Goal: Task Accomplishment & Management: Use online tool/utility

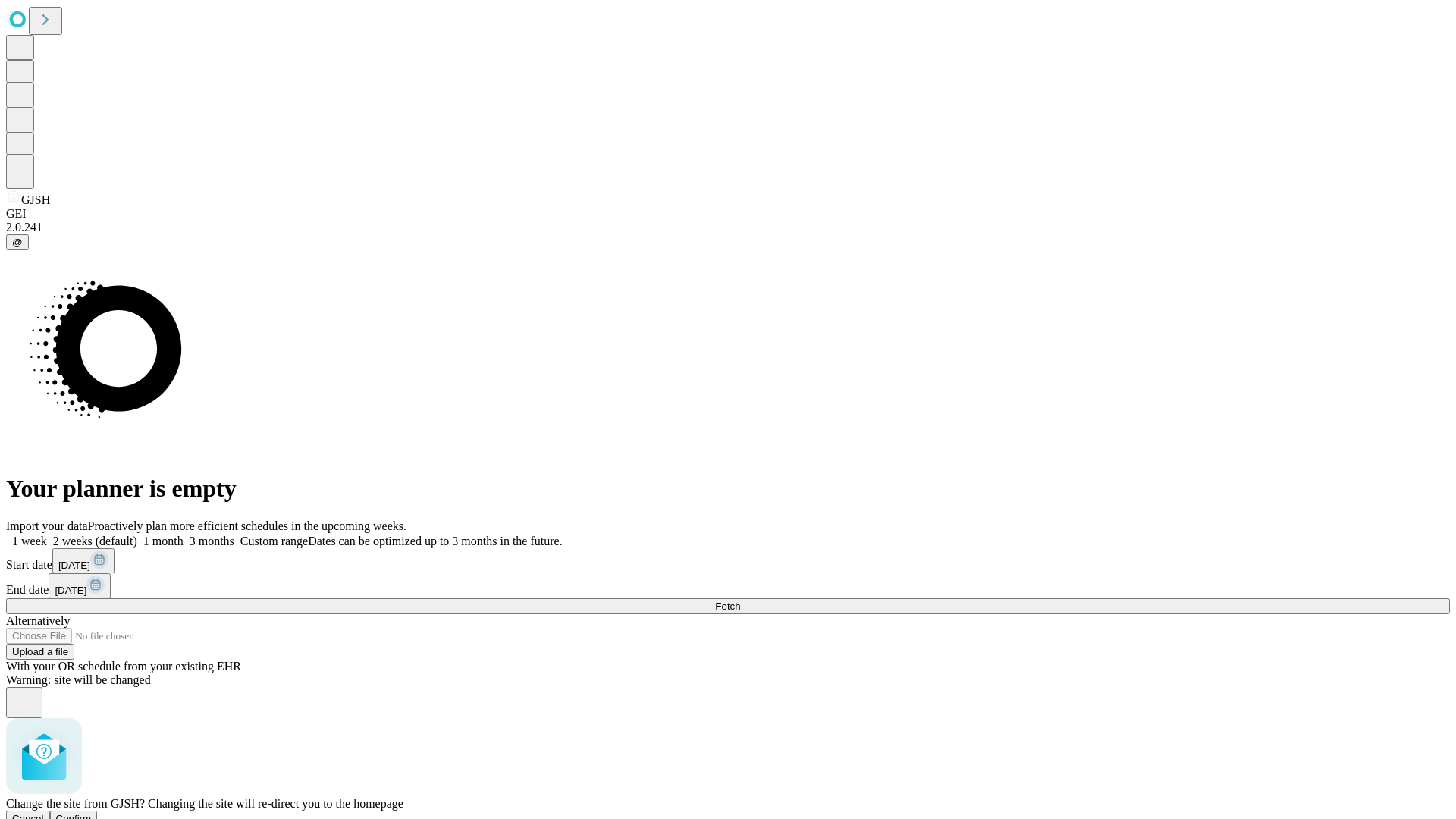
click at [92, 813] on span "Confirm" at bounding box center [74, 818] width 36 height 12
click at [47, 535] on label "1 week" at bounding box center [26, 541] width 41 height 13
click at [740, 601] on span "Fetch" at bounding box center [727, 606] width 25 height 12
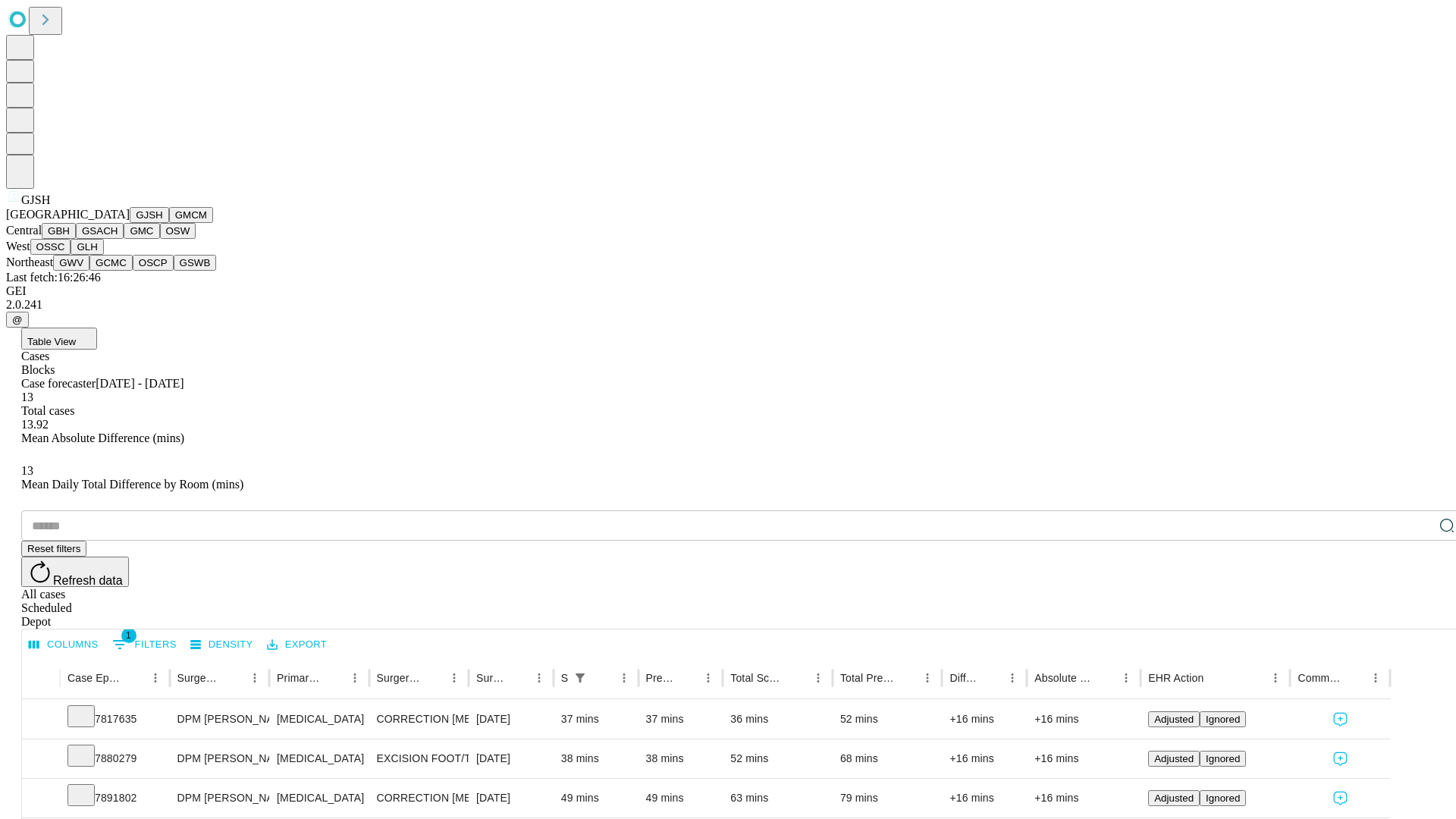
click at [169, 223] on button "GMCM" at bounding box center [191, 215] width 44 height 16
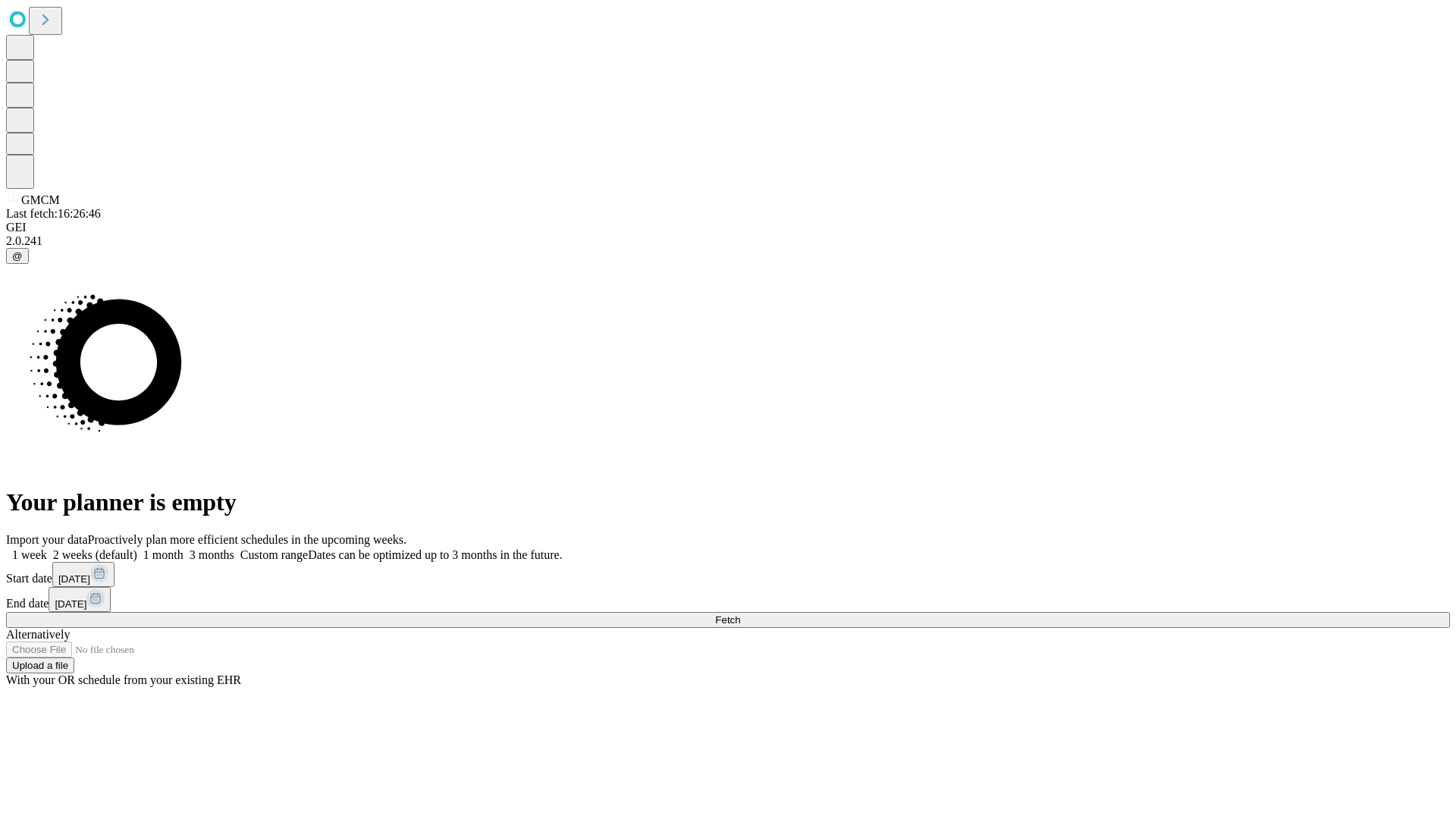
click at [47, 548] on label "1 week" at bounding box center [26, 554] width 41 height 13
click at [740, 614] on span "Fetch" at bounding box center [727, 619] width 25 height 12
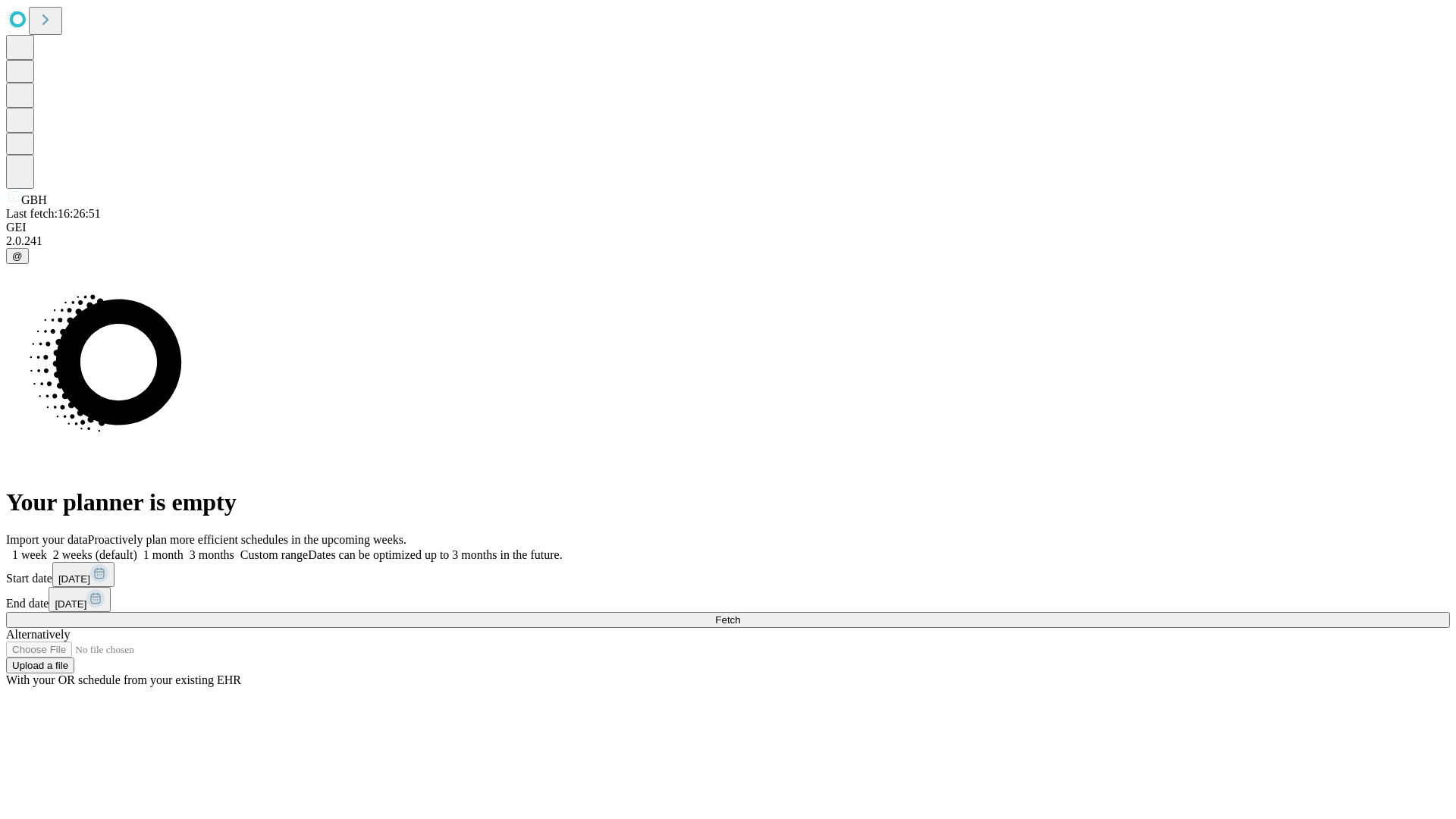
click at [47, 548] on label "1 week" at bounding box center [26, 554] width 41 height 13
click at [740, 614] on span "Fetch" at bounding box center [727, 619] width 25 height 12
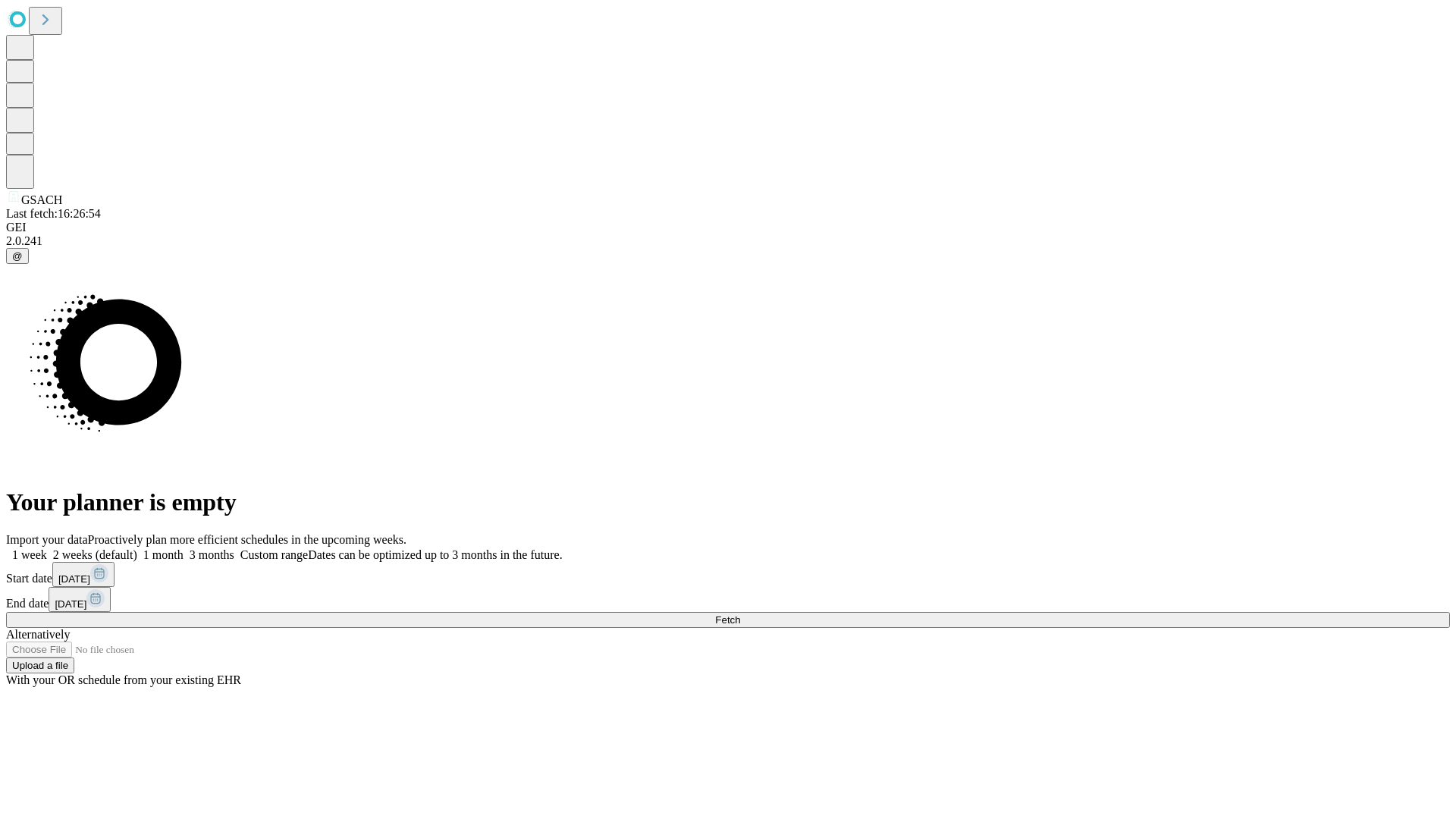
click at [47, 548] on label "1 week" at bounding box center [26, 554] width 41 height 13
click at [740, 614] on span "Fetch" at bounding box center [727, 619] width 25 height 12
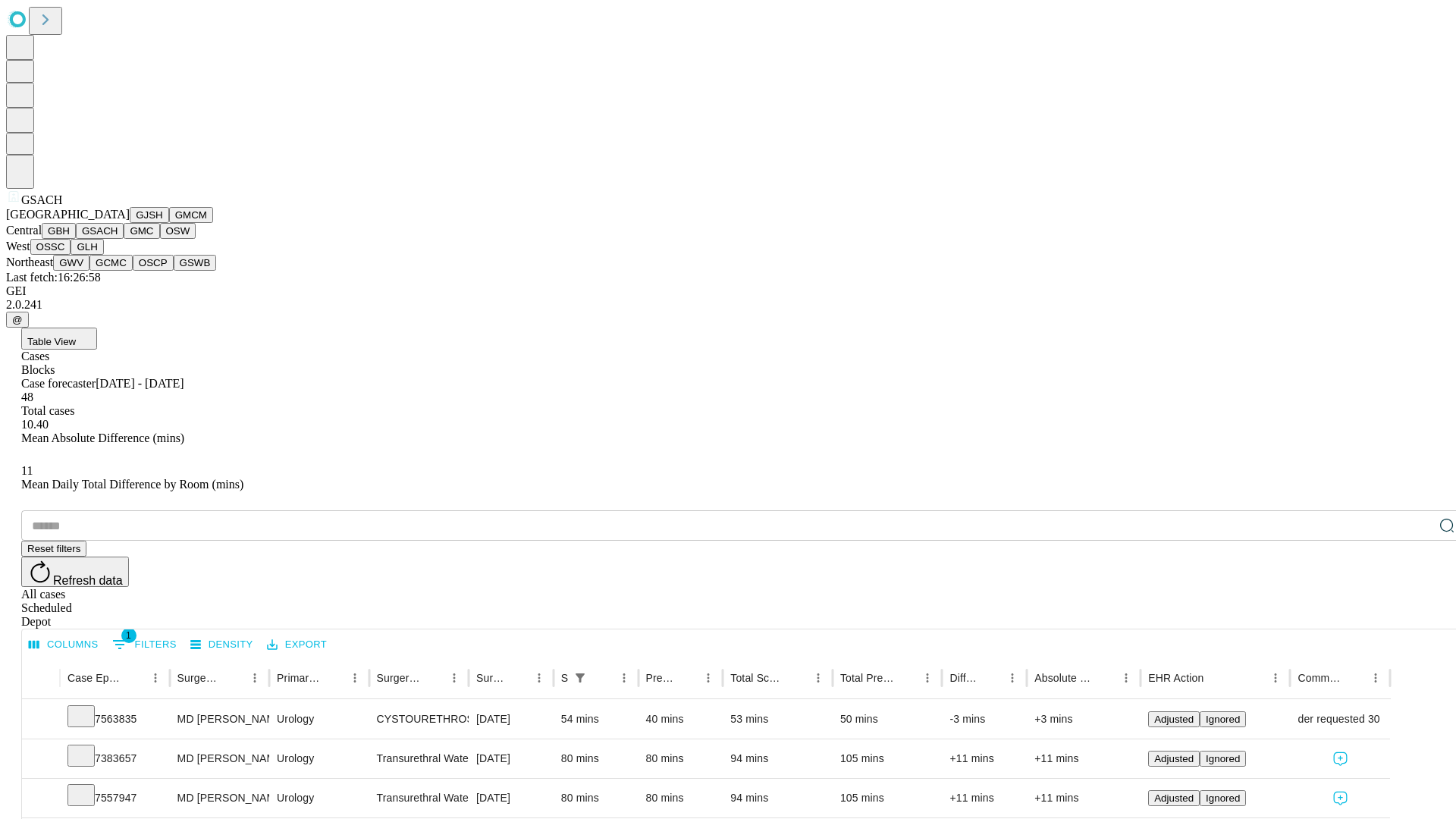
click at [123, 239] on button "GMC" at bounding box center [141, 231] width 36 height 16
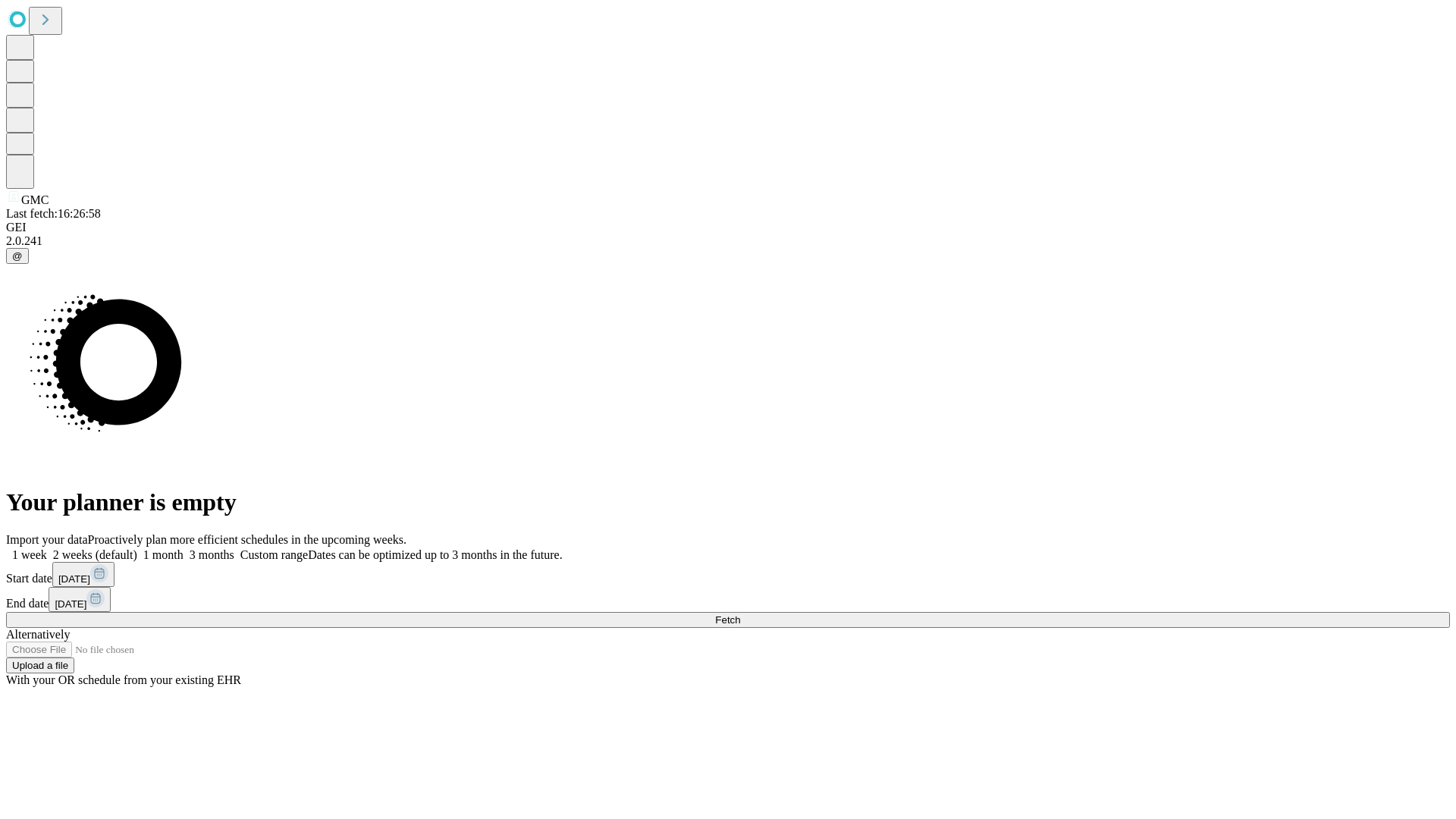
click at [47, 548] on label "1 week" at bounding box center [26, 554] width 41 height 13
click at [740, 614] on span "Fetch" at bounding box center [727, 619] width 25 height 12
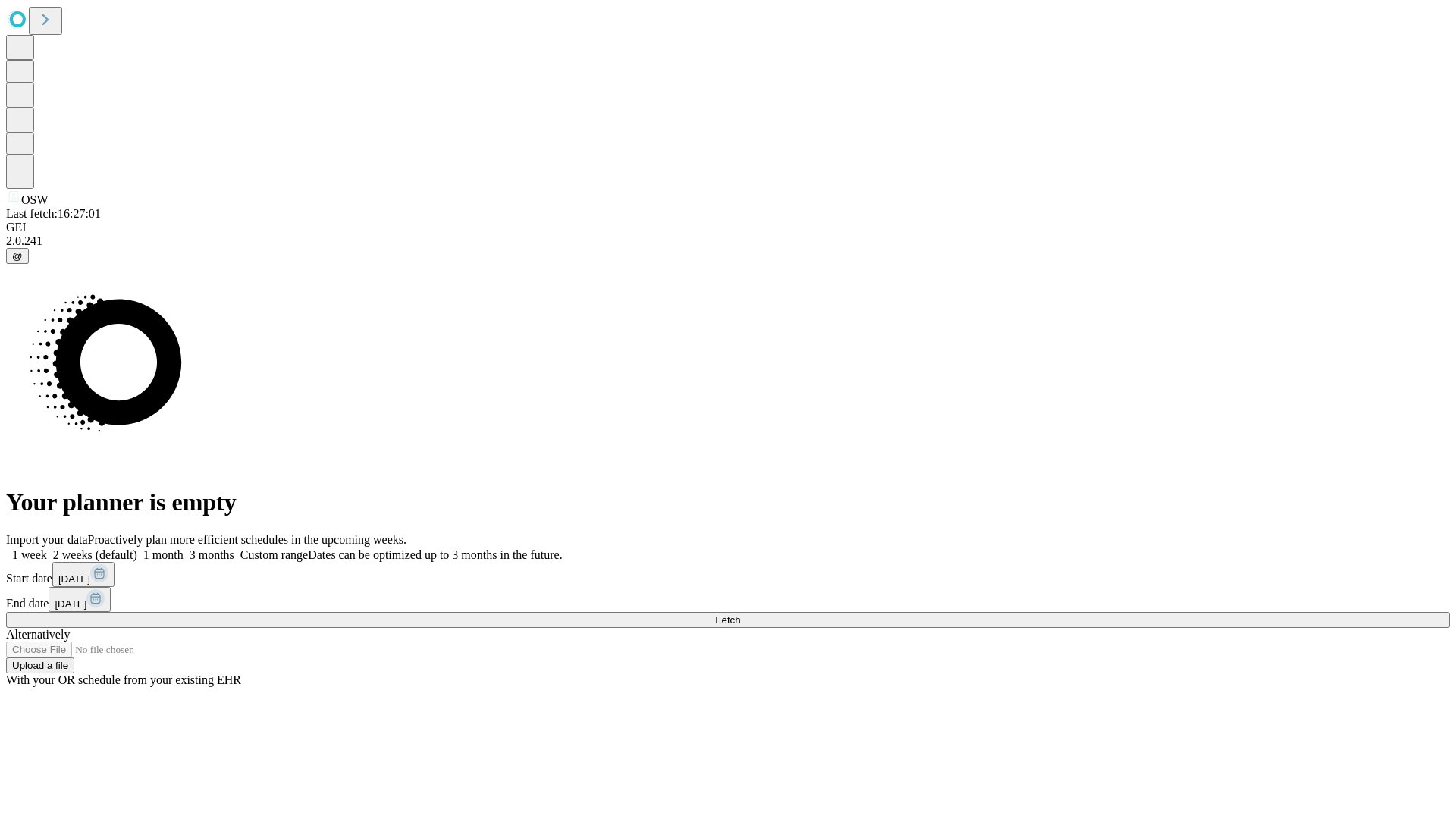
click at [47, 548] on label "1 week" at bounding box center [26, 554] width 41 height 13
click at [740, 614] on span "Fetch" at bounding box center [727, 619] width 25 height 12
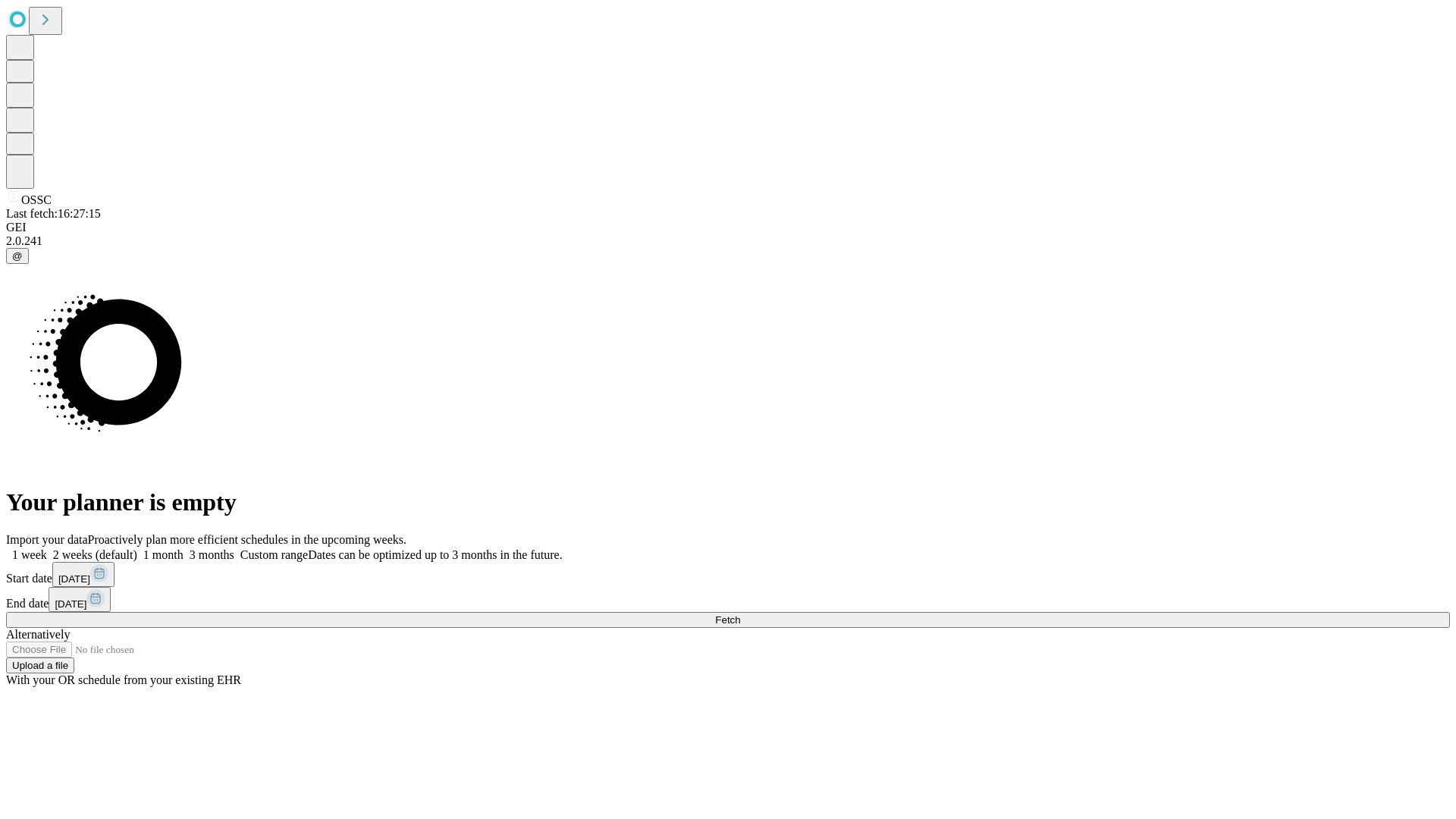
click at [47, 548] on label "1 week" at bounding box center [26, 554] width 41 height 13
click at [740, 614] on span "Fetch" at bounding box center [727, 619] width 25 height 12
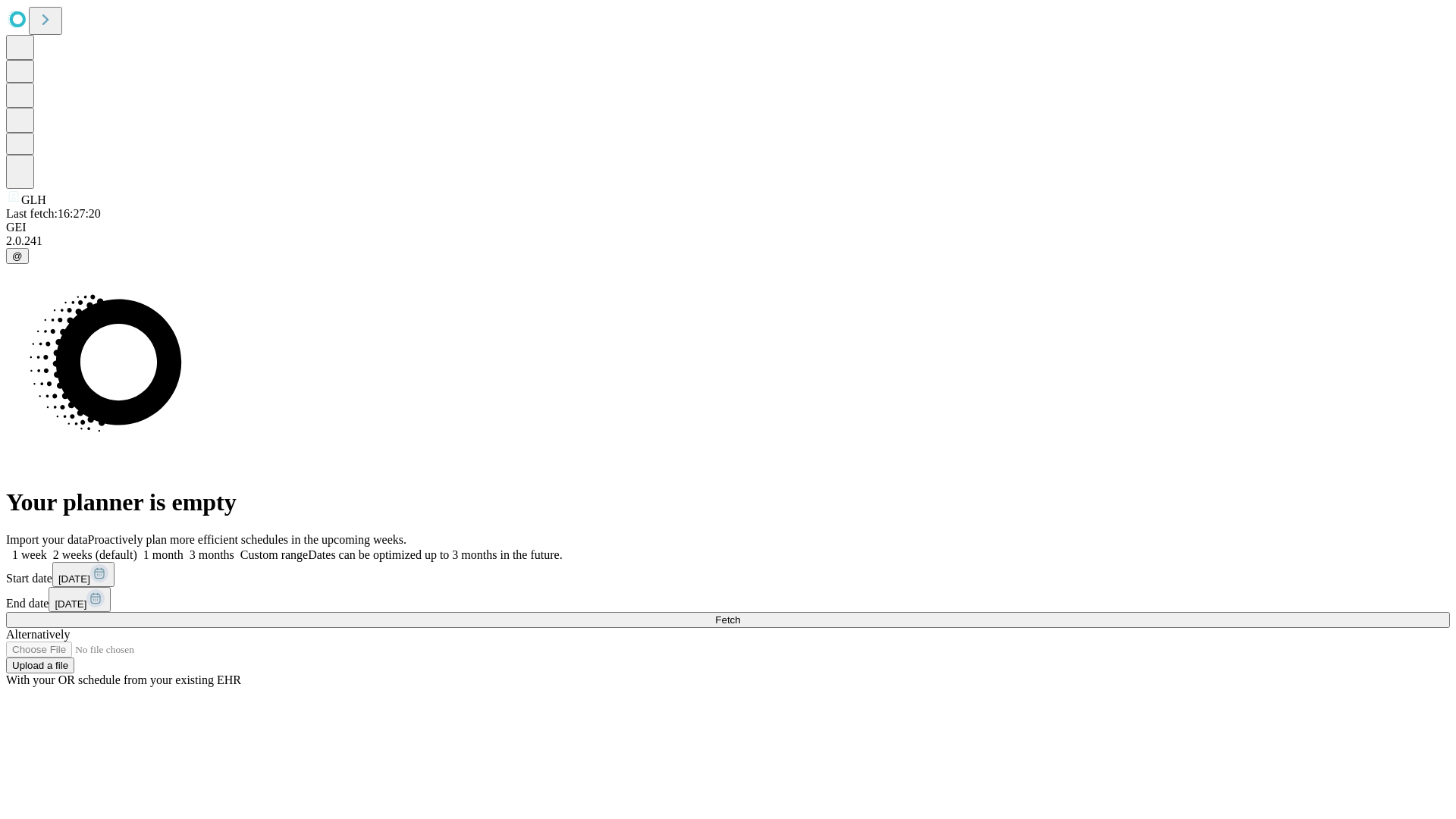
click at [47, 548] on label "1 week" at bounding box center [26, 554] width 41 height 13
click at [740, 614] on span "Fetch" at bounding box center [727, 619] width 25 height 12
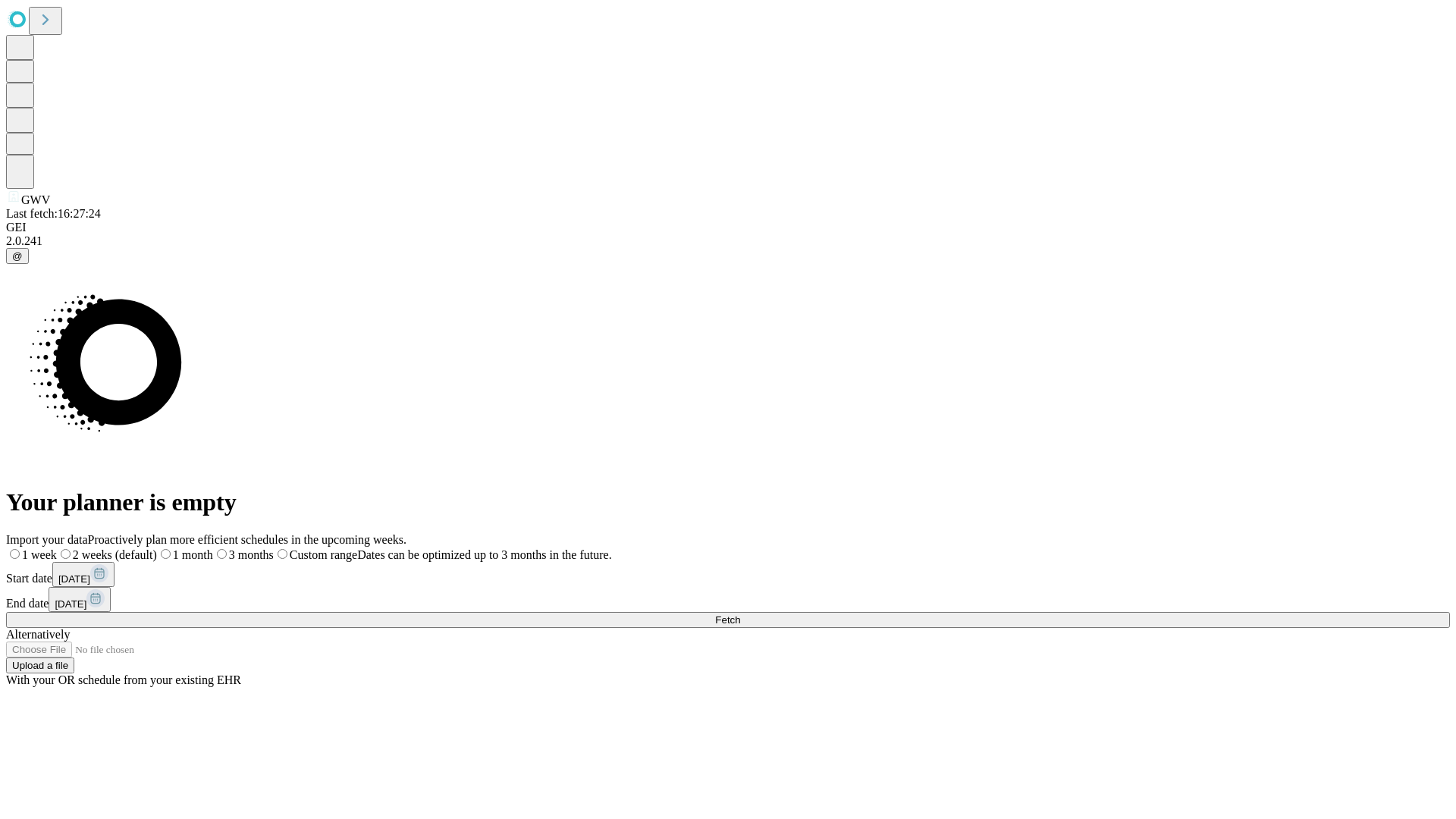
click at [57, 548] on label "1 week" at bounding box center [31, 554] width 50 height 13
click at [740, 614] on span "Fetch" at bounding box center [727, 619] width 25 height 12
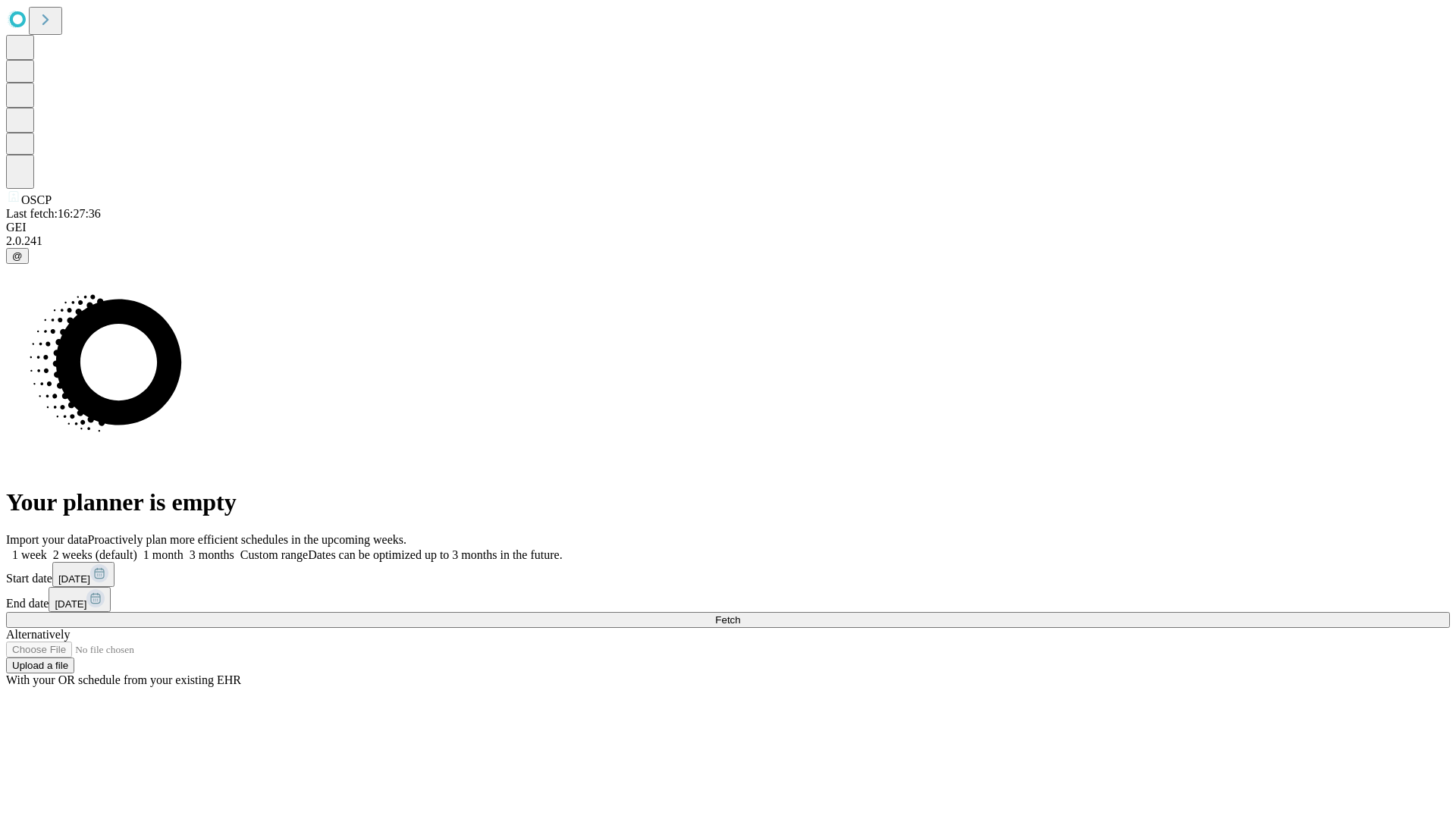
click at [47, 548] on label "1 week" at bounding box center [26, 554] width 41 height 13
click at [740, 614] on span "Fetch" at bounding box center [727, 619] width 25 height 12
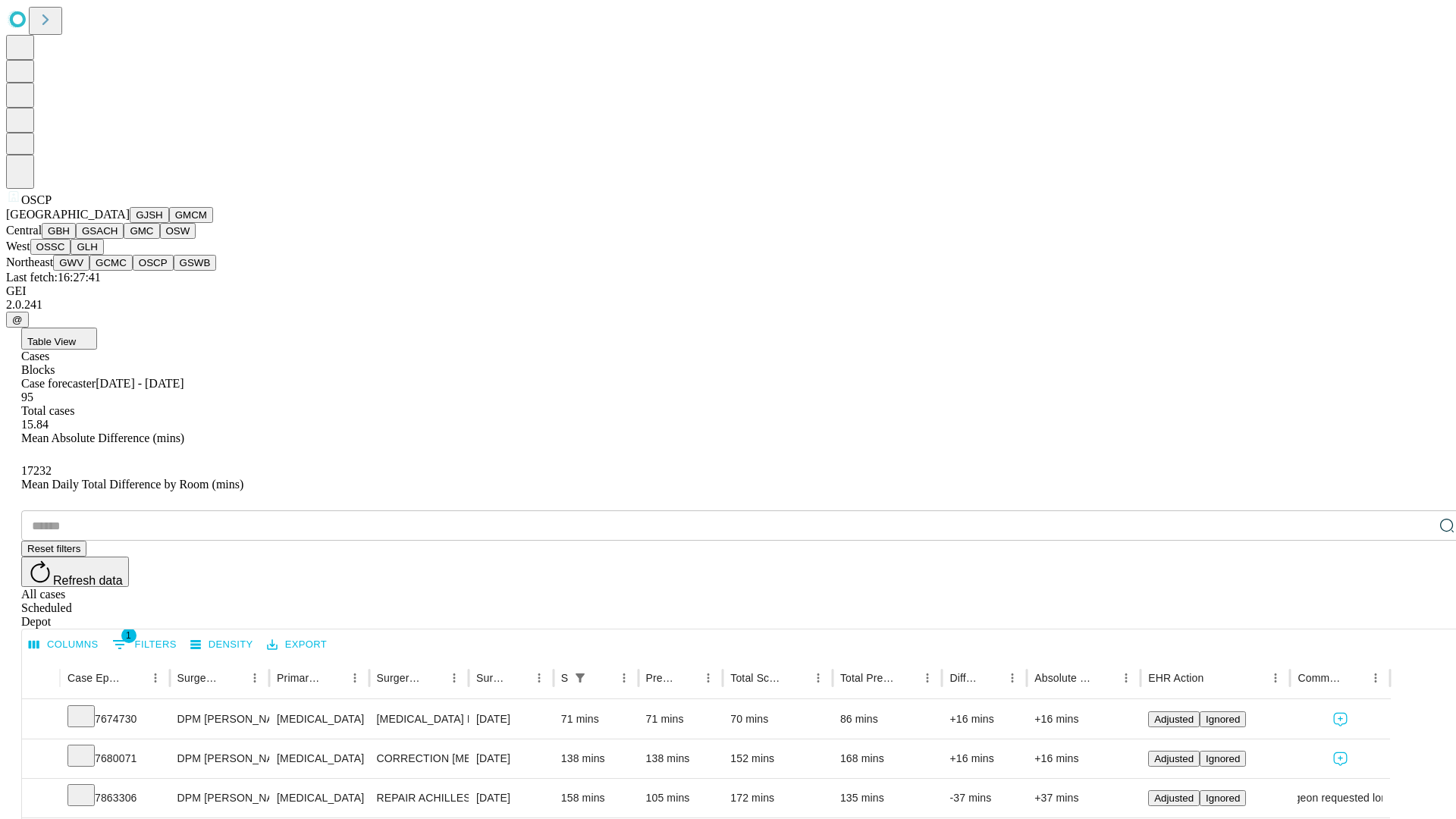
click at [174, 271] on button "GSWB" at bounding box center [196, 262] width 43 height 16
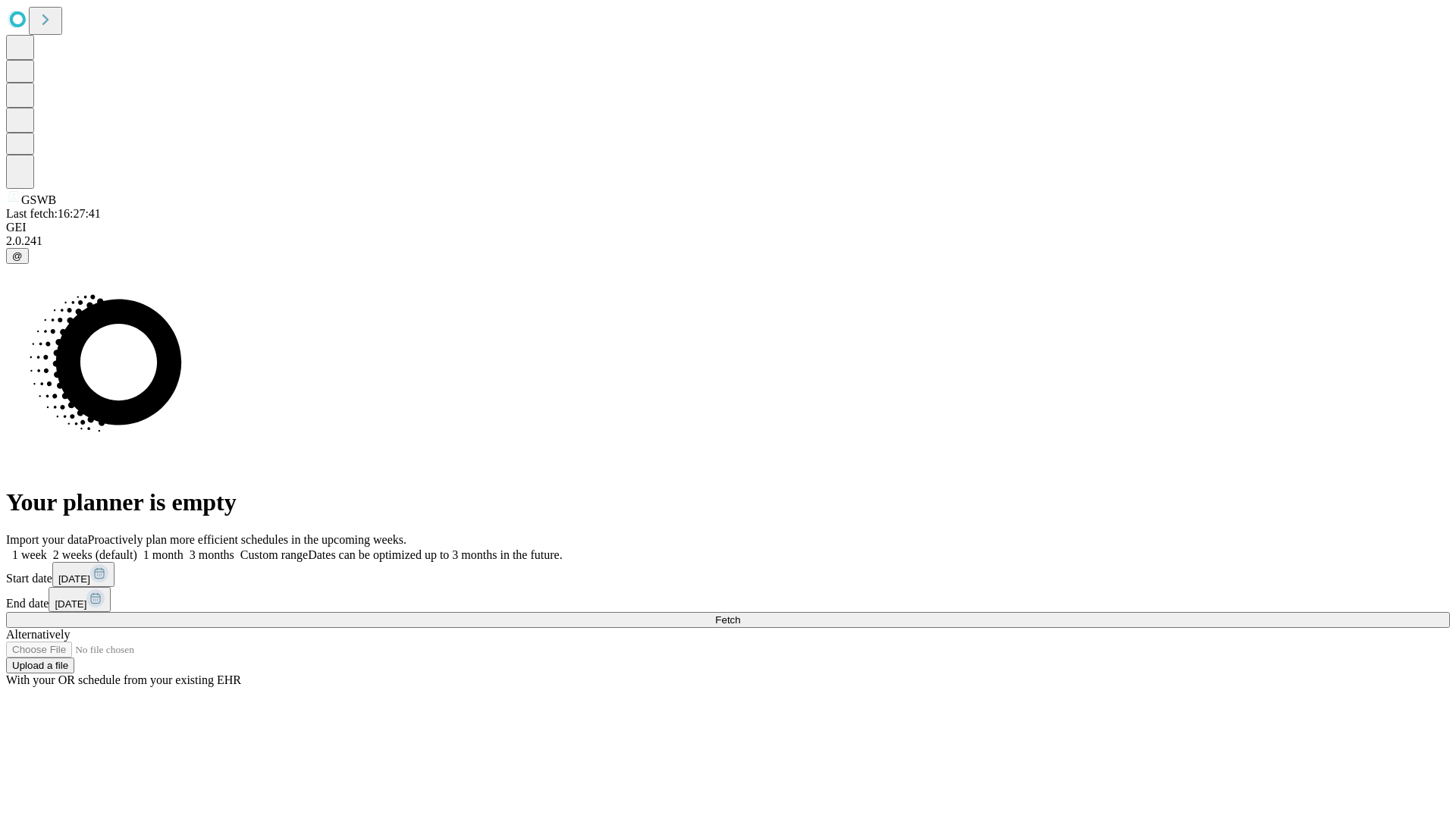
click at [47, 548] on label "1 week" at bounding box center [26, 554] width 41 height 13
click at [740, 614] on span "Fetch" at bounding box center [727, 619] width 25 height 12
